Goal: Navigation & Orientation: Find specific page/section

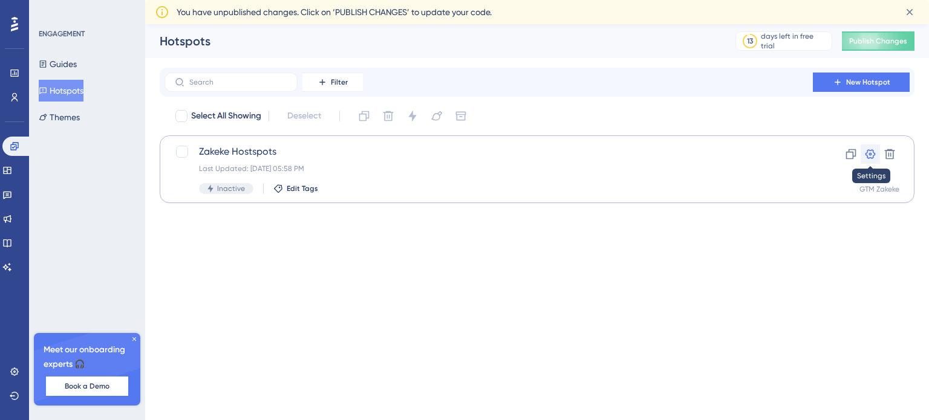
click at [874, 152] on icon at bounding box center [870, 154] width 12 height 12
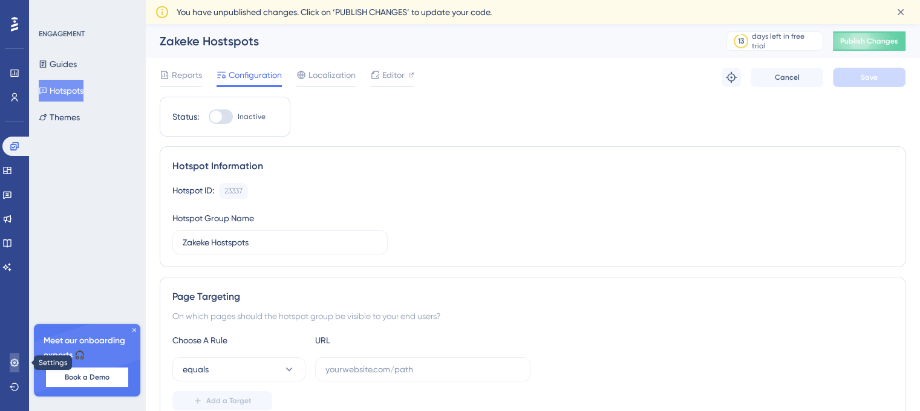
click at [13, 362] on icon at bounding box center [14, 363] width 8 height 8
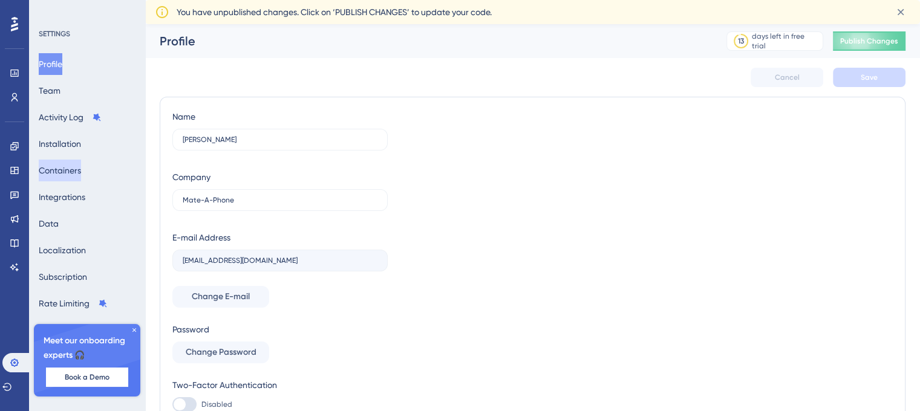
click at [81, 172] on button "Containers" at bounding box center [60, 171] width 42 height 22
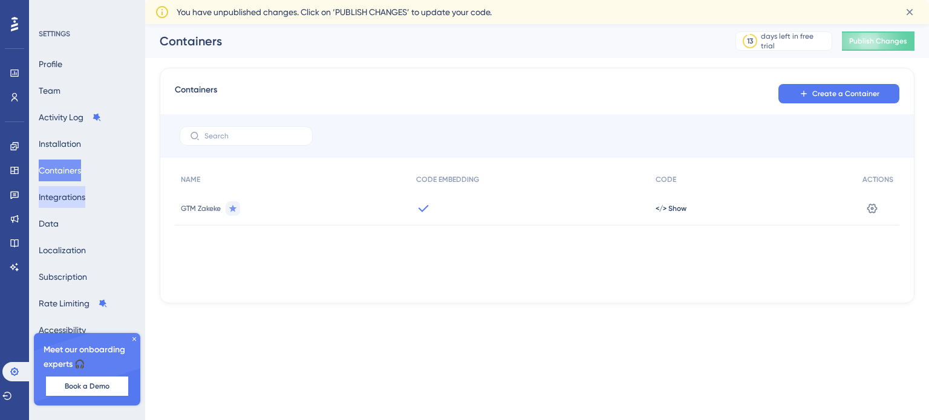
click at [78, 195] on button "Integrations" at bounding box center [62, 197] width 47 height 22
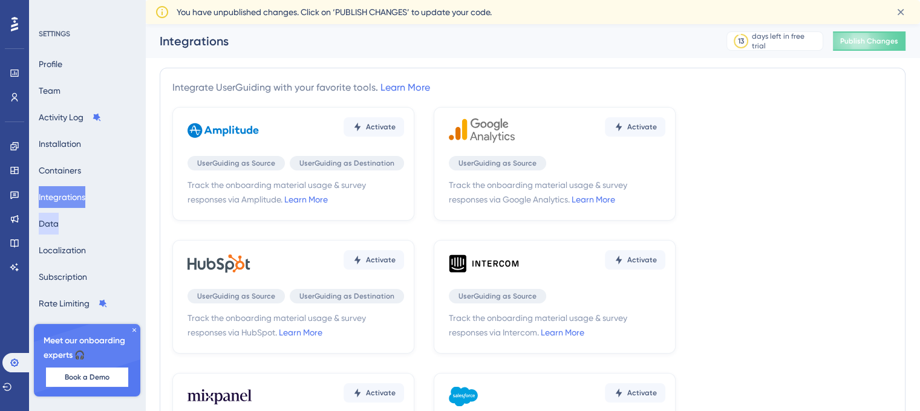
click at [59, 224] on button "Data" at bounding box center [49, 224] width 20 height 22
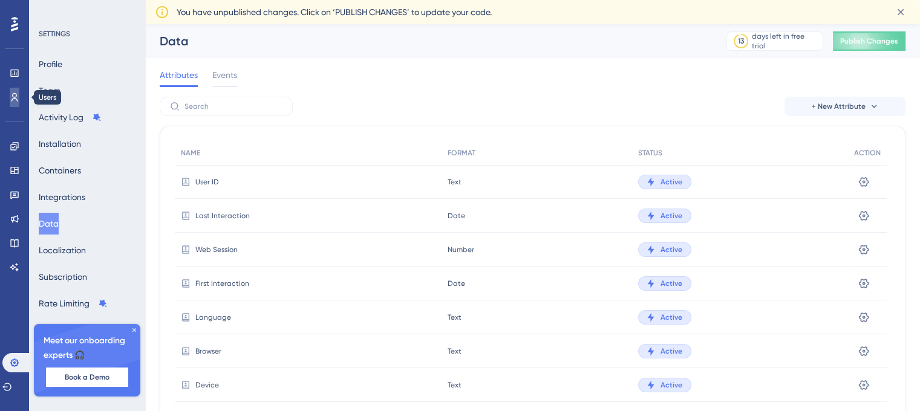
click at [15, 88] on link at bounding box center [15, 97] width 10 height 19
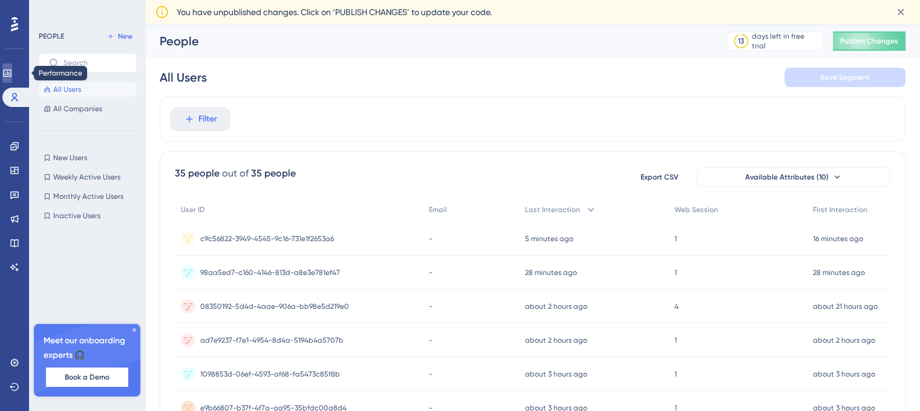
click at [9, 72] on link at bounding box center [7, 72] width 10 height 19
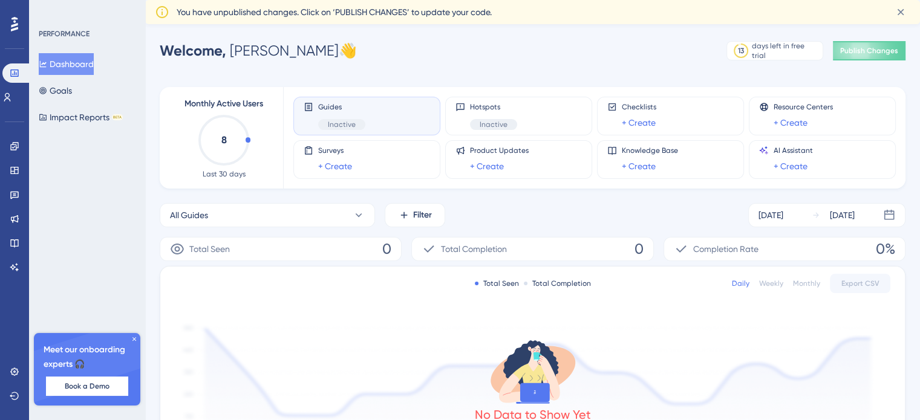
click at [239, 147] on icon "8" at bounding box center [223, 140] width 53 height 53
click at [249, 137] on icon "8" at bounding box center [223, 140] width 53 height 53
click at [247, 137] on circle at bounding box center [224, 140] width 48 height 48
click at [244, 138] on icon "8" at bounding box center [223, 140] width 53 height 53
drag, startPoint x: 181, startPoint y: 11, endPoint x: 302, endPoint y: 16, distance: 121.6
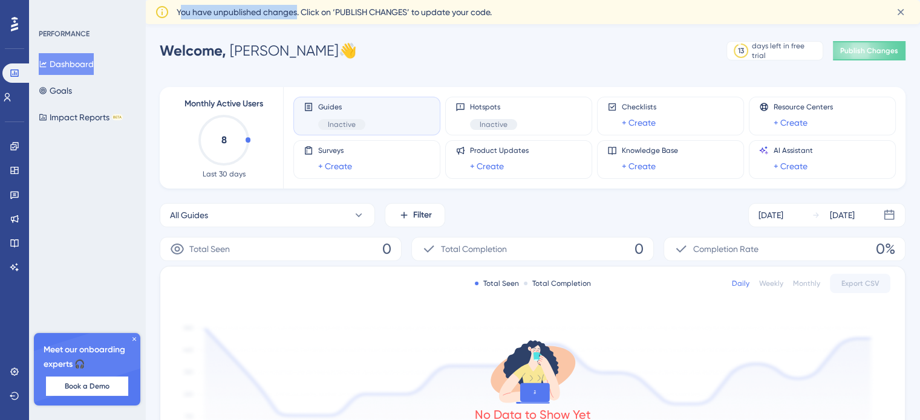
click at [300, 16] on span "You have unpublished changes. Click on ‘PUBLISH CHANGES’ to update your code." at bounding box center [334, 12] width 315 height 15
click at [319, 15] on span "You have unpublished changes. Click on ‘PUBLISH CHANGES’ to update your code." at bounding box center [334, 12] width 315 height 15
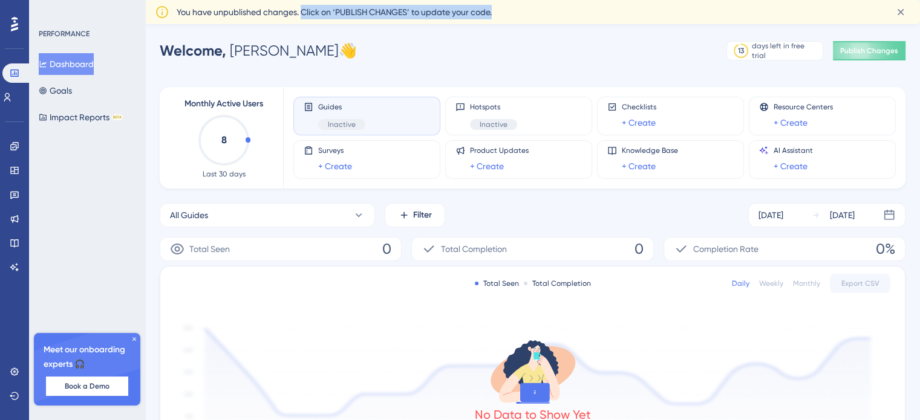
drag, startPoint x: 302, startPoint y: 12, endPoint x: 571, endPoint y: 16, distance: 268.5
click at [529, 18] on div "You have unpublished changes. Click on ‘PUBLISH CHANGES’ to update your code." at bounding box center [530, 12] width 707 height 15
click at [412, 15] on span "You have unpublished changes. Click on ‘PUBLISH CHANGES’ to update your code." at bounding box center [334, 12] width 315 height 15
drag, startPoint x: 414, startPoint y: 15, endPoint x: 525, endPoint y: 14, distance: 111.9
click at [525, 13] on div "You have unpublished changes. Click on ‘PUBLISH CHANGES’ to update your code." at bounding box center [530, 12] width 707 height 15
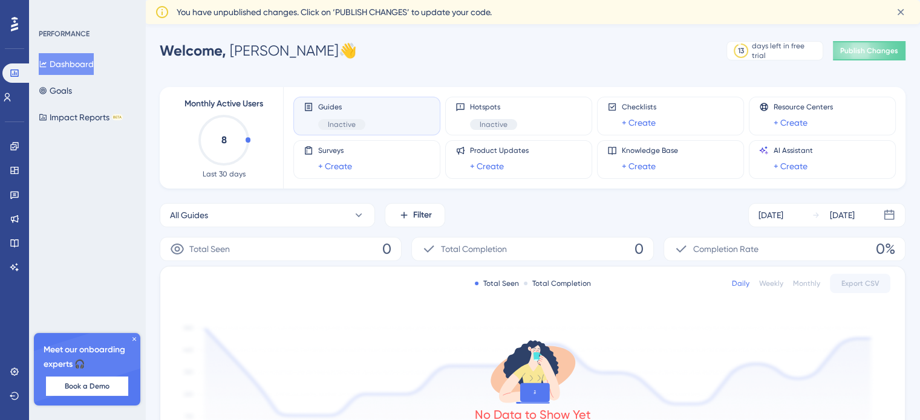
click at [546, 26] on div "Performance Users Engagement Widgets Feedback Product Updates Knowledge Base AI…" at bounding box center [460, 390] width 920 height 781
click at [131, 339] on icon at bounding box center [134, 339] width 7 height 7
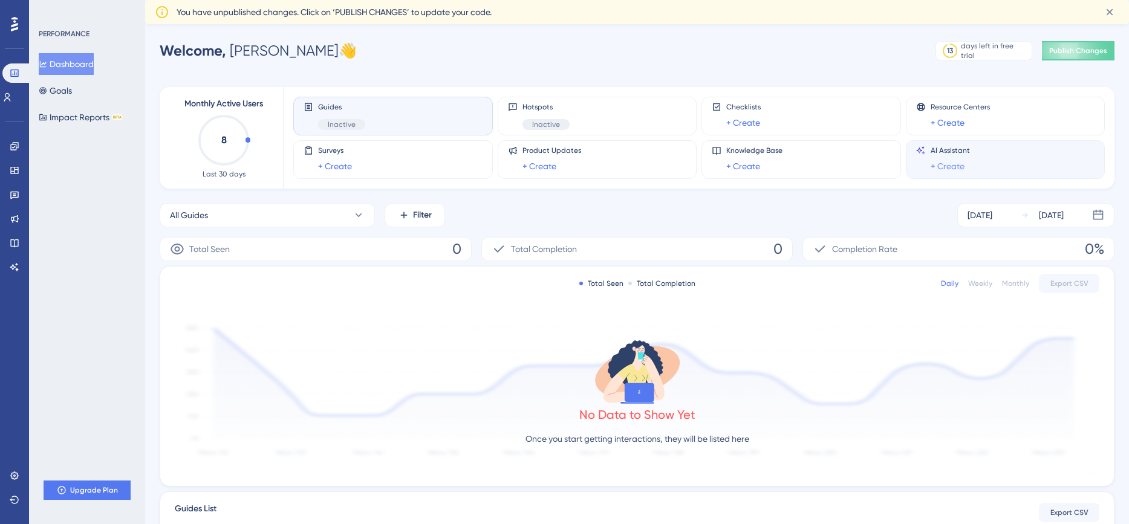
click at [928, 167] on link "+ Create" at bounding box center [947, 166] width 34 height 15
